Goal: Browse casually: Explore the website without a specific task or goal

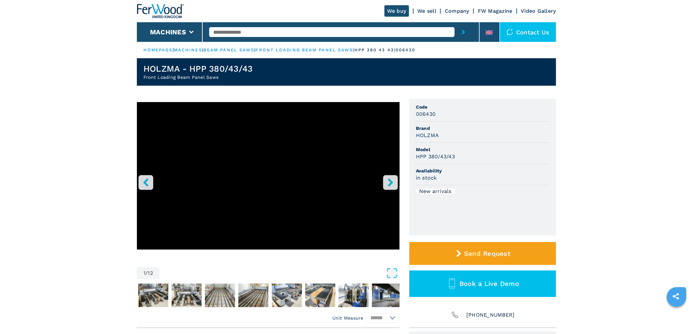
click at [392, 184] on icon "right-button" at bounding box center [390, 182] width 8 height 8
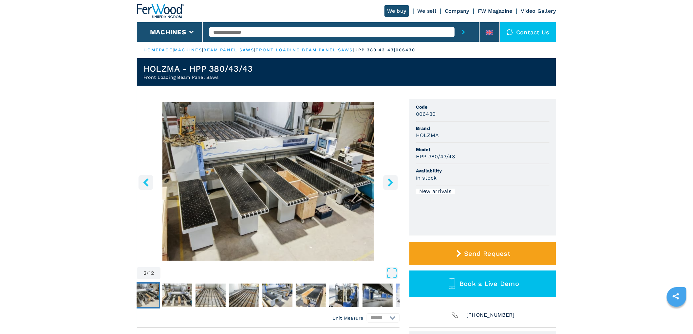
click at [392, 184] on icon "right-button" at bounding box center [390, 182] width 8 height 8
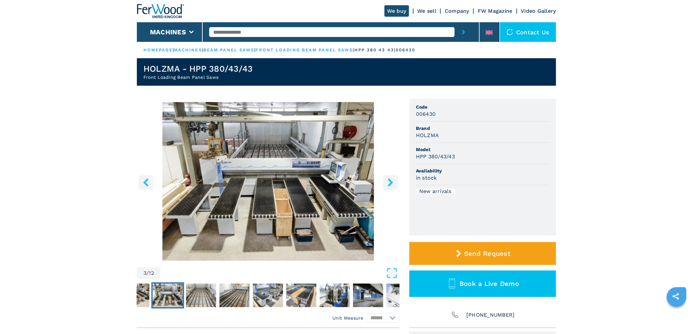
click at [392, 184] on icon "right-button" at bounding box center [390, 182] width 8 height 8
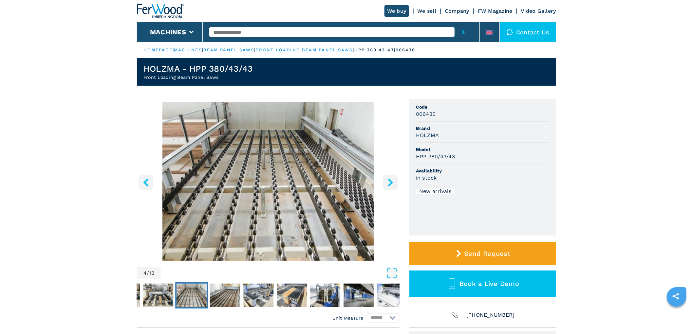
click at [392, 184] on icon "right-button" at bounding box center [390, 182] width 8 height 8
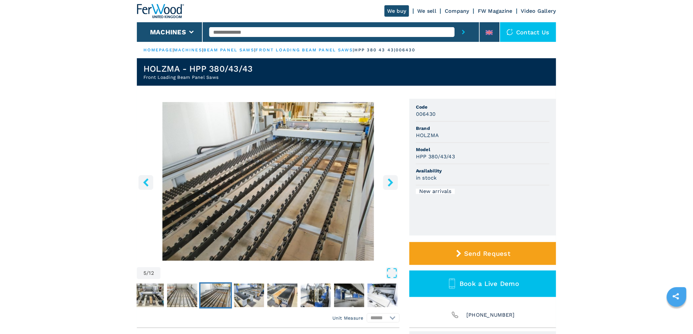
click at [392, 184] on icon "right-button" at bounding box center [390, 182] width 8 height 8
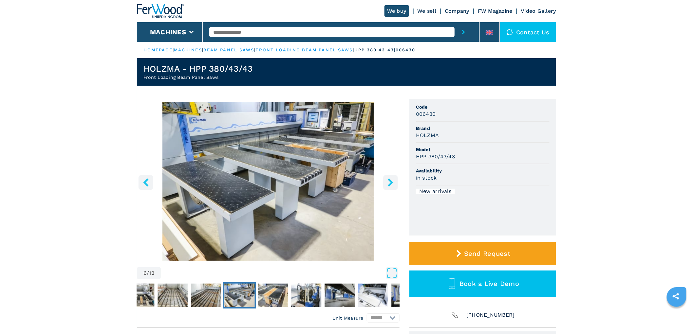
click at [392, 184] on icon "right-button" at bounding box center [390, 182] width 8 height 8
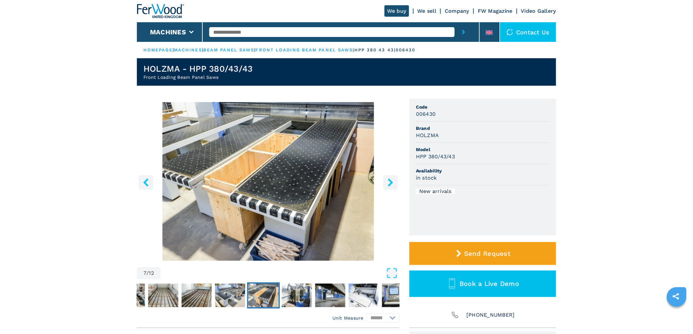
click at [392, 184] on icon "right-button" at bounding box center [390, 182] width 8 height 8
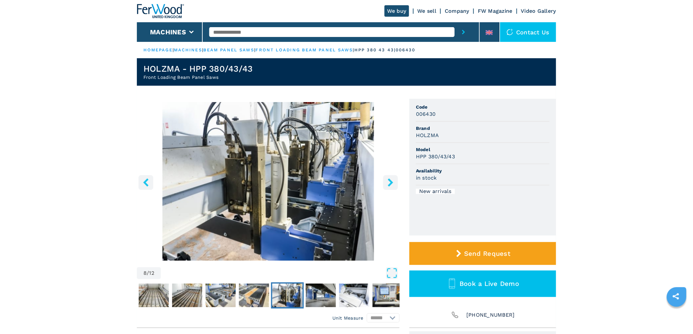
click at [392, 183] on icon "right-button" at bounding box center [390, 182] width 5 height 8
